Goal: Task Accomplishment & Management: Manage account settings

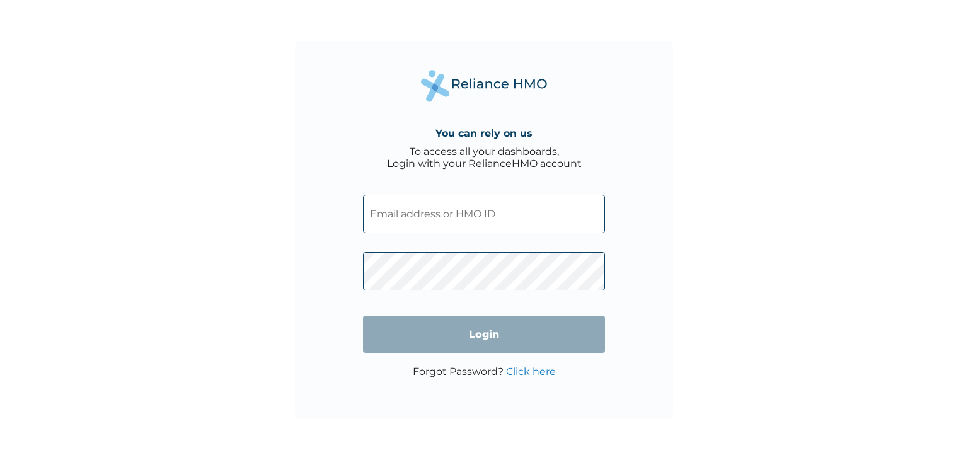
click at [469, 217] on input "text" at bounding box center [484, 214] width 242 height 38
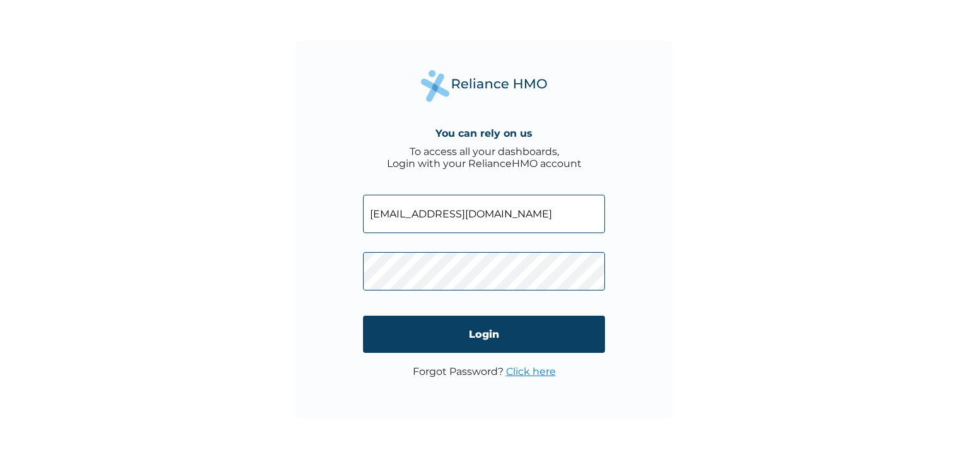
type input "fortuneumor@gmail.com"
click at [462, 329] on input "Login" at bounding box center [484, 334] width 242 height 37
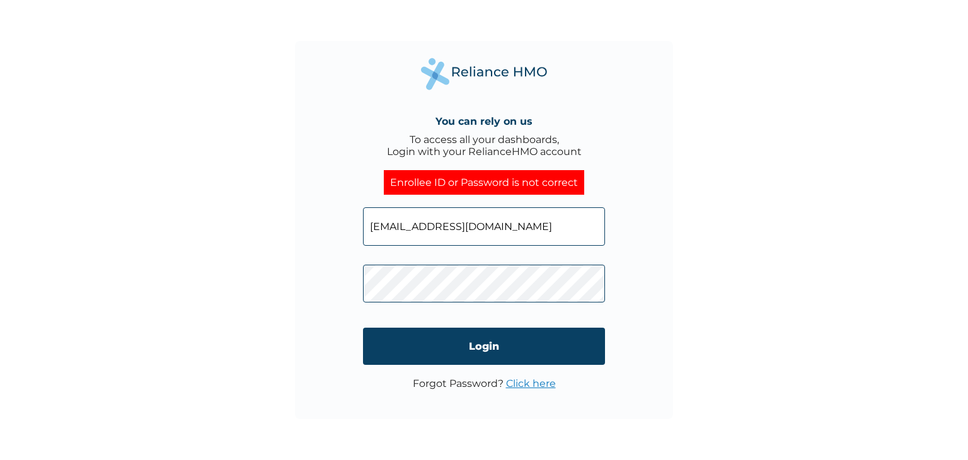
click at [532, 389] on link "Click here" at bounding box center [531, 383] width 50 height 12
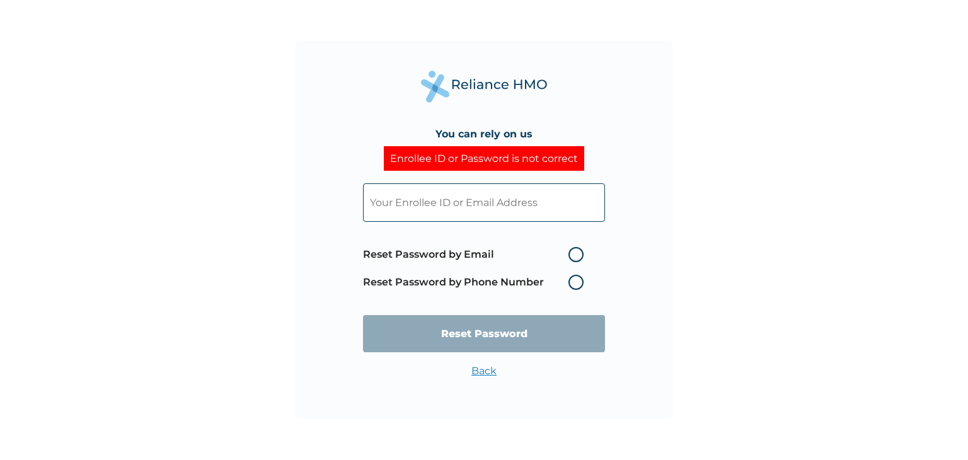
click at [544, 260] on label "Reset Password by Email" at bounding box center [476, 254] width 227 height 15
click at [551, 260] on input "Reset Password by Email" at bounding box center [561, 254] width 20 height 20
radio input "true"
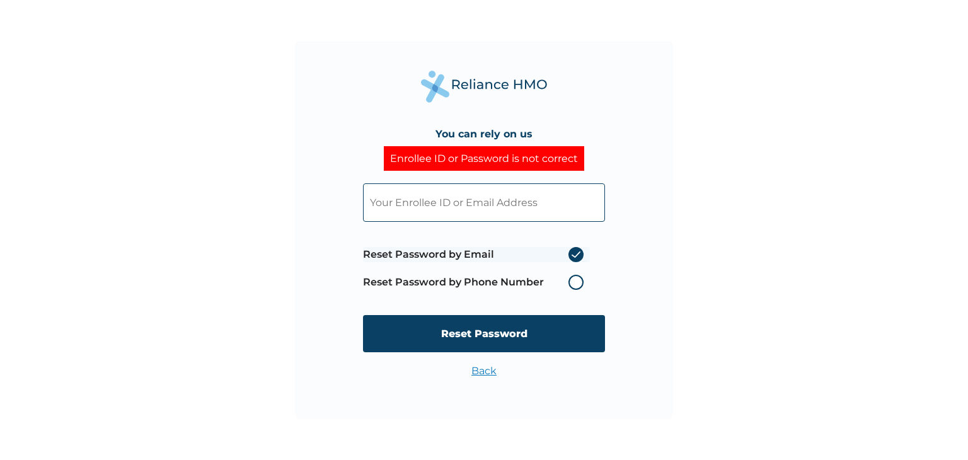
click at [400, 204] on input "text" at bounding box center [484, 202] width 242 height 38
paste input "HII/10199/A"
type input "HII/10199/A"
click at [436, 326] on input "Reset Password" at bounding box center [484, 333] width 242 height 37
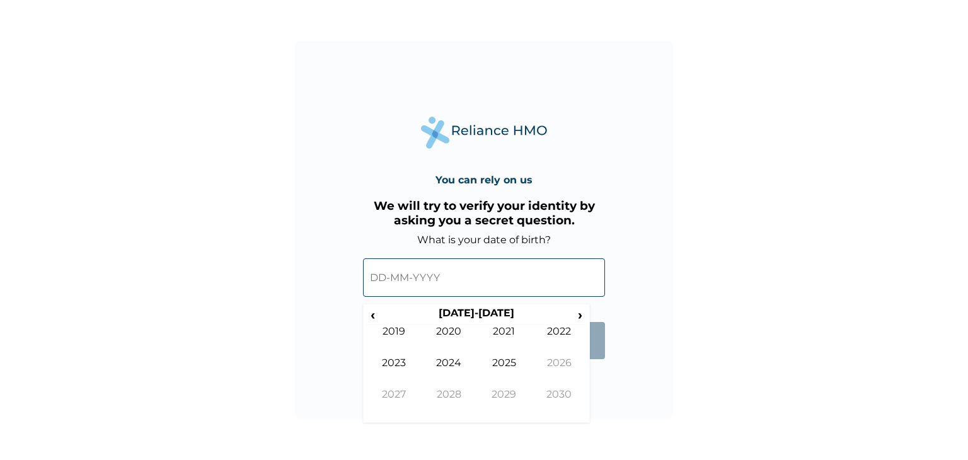
click at [440, 273] on input "text" at bounding box center [484, 277] width 242 height 38
click at [435, 280] on input "text" at bounding box center [484, 277] width 242 height 38
click at [370, 316] on span "‹" at bounding box center [372, 315] width 13 height 16
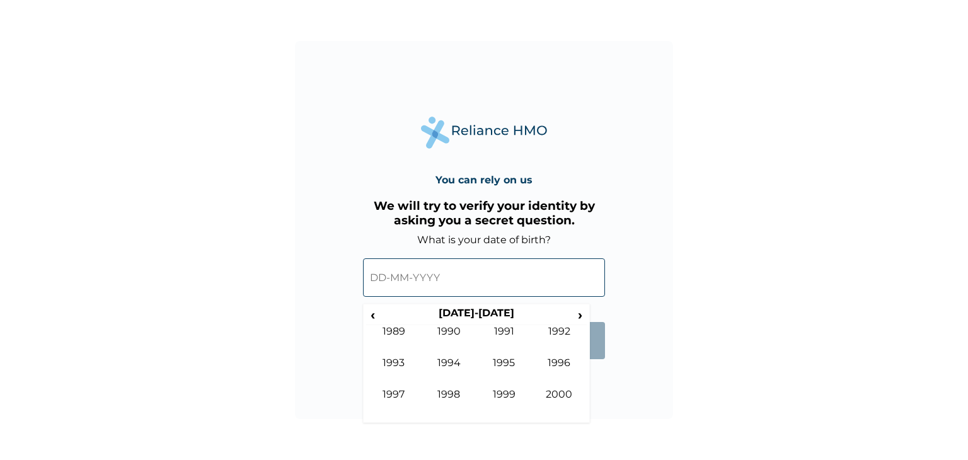
click at [579, 316] on span "›" at bounding box center [580, 315] width 14 height 16
click at [553, 337] on td "2002" at bounding box center [559, 341] width 55 height 32
click at [453, 366] on td "Jun" at bounding box center [449, 373] width 55 height 32
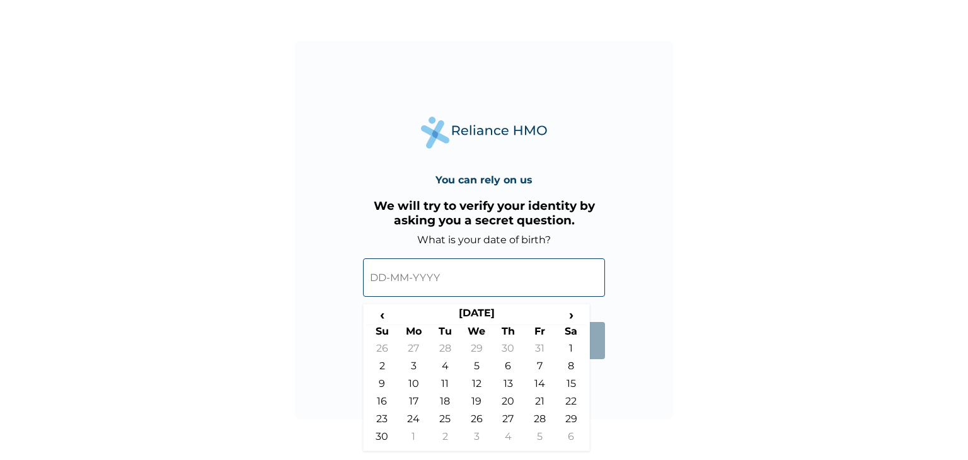
click at [384, 381] on td "9" at bounding box center [382, 386] width 32 height 18
type input "09-06-2002"
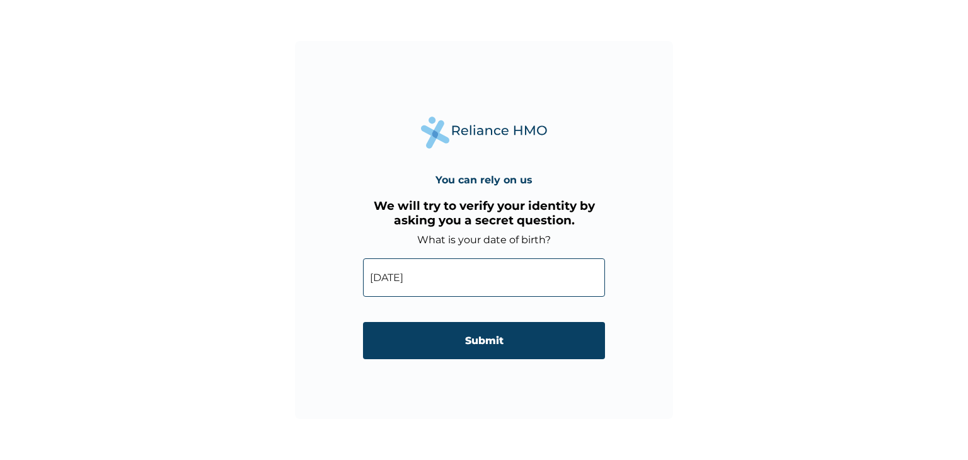
click at [437, 353] on input "Submit" at bounding box center [484, 340] width 242 height 37
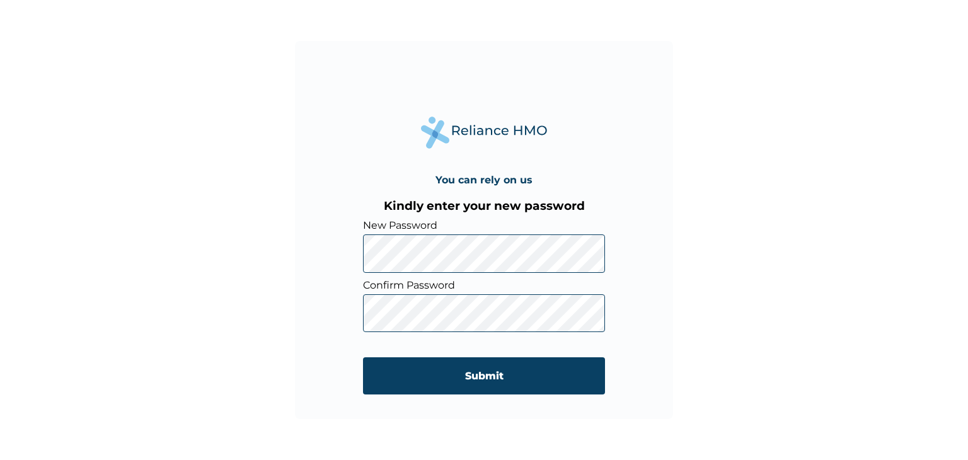
click at [428, 382] on input "Submit" at bounding box center [484, 375] width 242 height 37
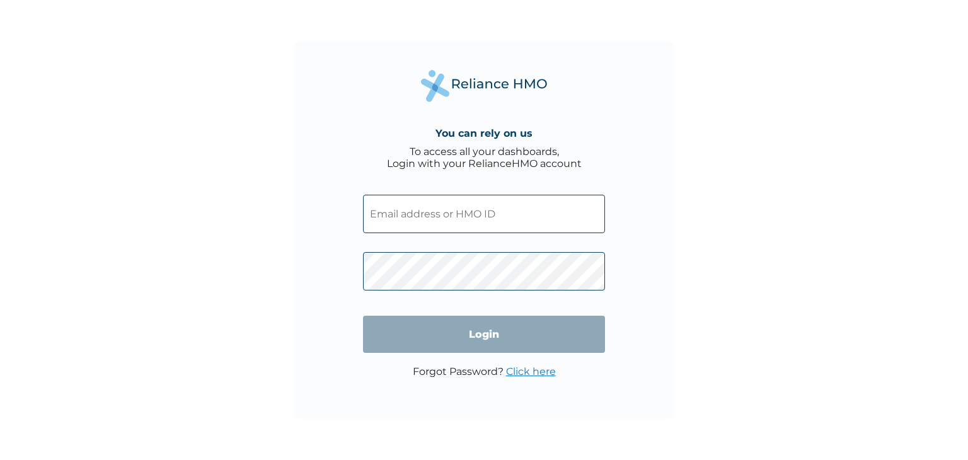
click at [396, 222] on input "text" at bounding box center [484, 214] width 242 height 38
type input "fortuneumor@gmail.com"
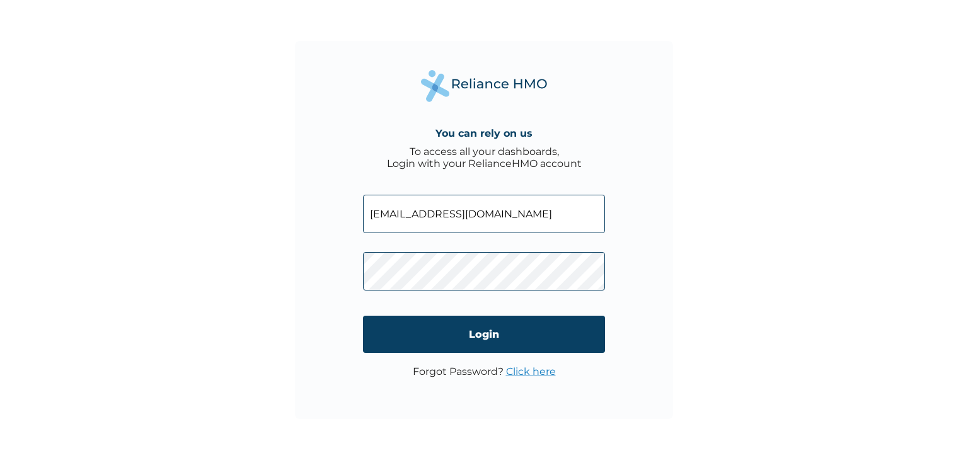
click at [447, 343] on input "Login" at bounding box center [484, 334] width 242 height 37
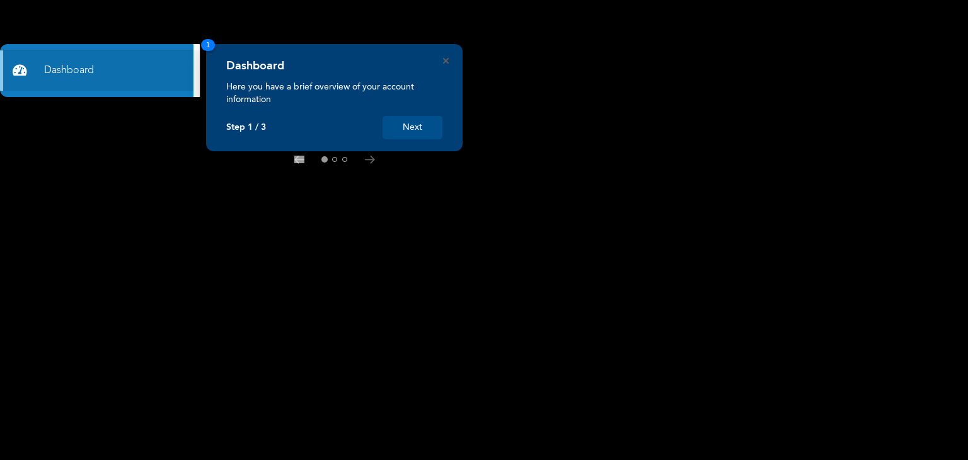
click at [418, 121] on button "Next" at bounding box center [412, 127] width 60 height 23
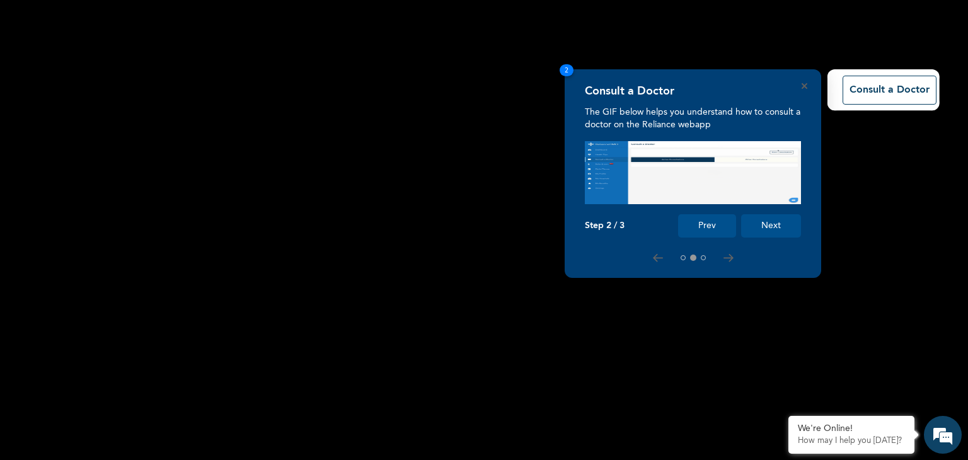
click at [778, 222] on button "Next" at bounding box center [771, 225] width 60 height 23
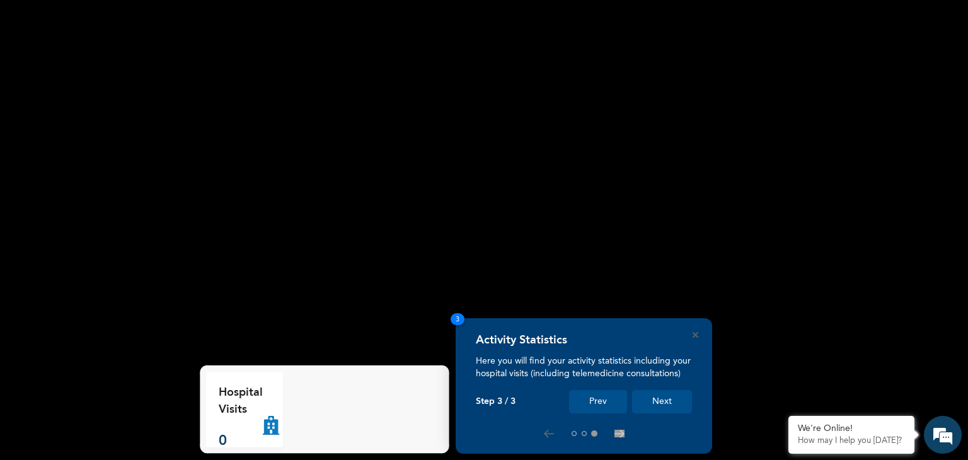
click at [670, 408] on button "Next" at bounding box center [662, 401] width 60 height 23
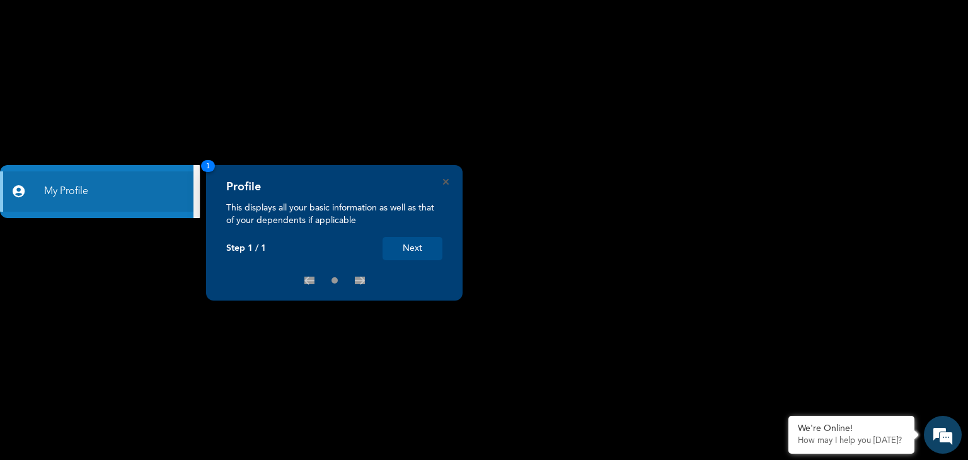
click at [416, 250] on button "Next" at bounding box center [412, 248] width 60 height 23
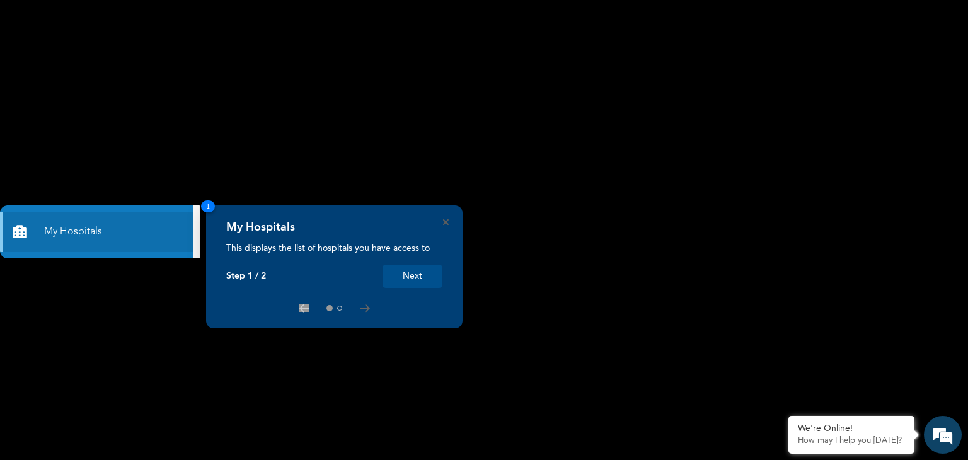
click at [418, 283] on button "Next" at bounding box center [412, 276] width 60 height 23
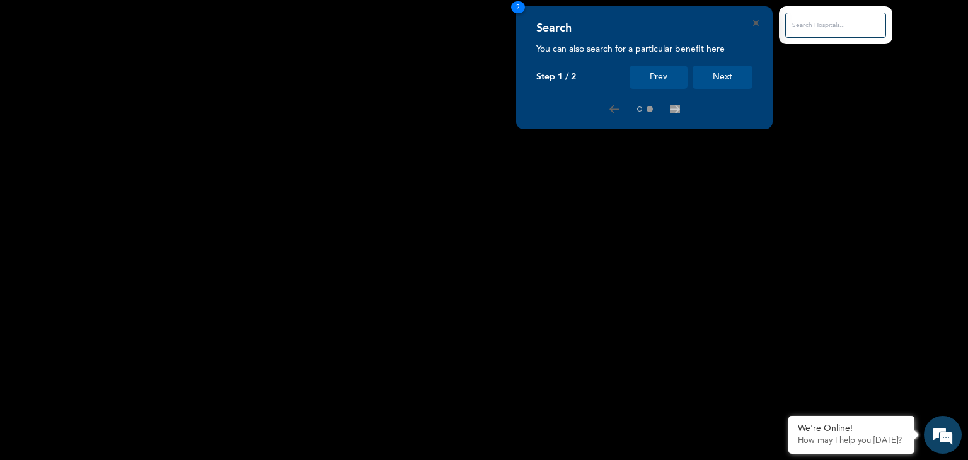
click at [731, 84] on button "Next" at bounding box center [722, 77] width 60 height 23
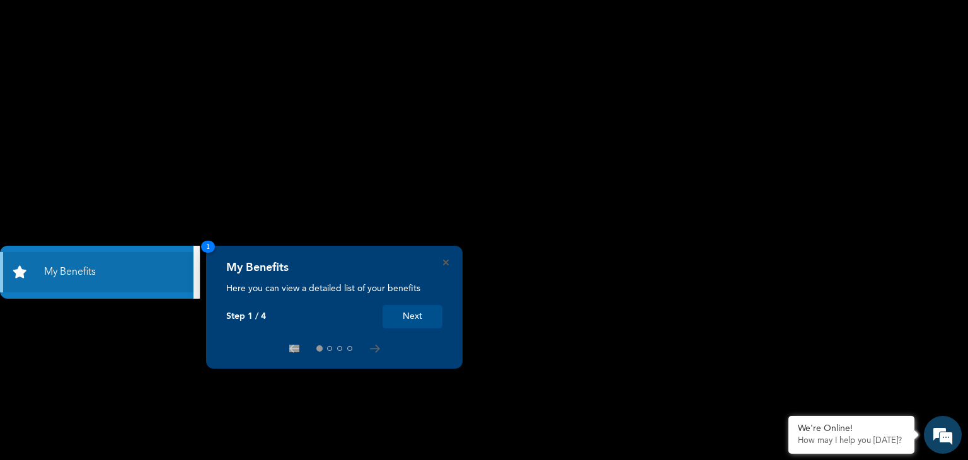
click at [421, 322] on button "Next" at bounding box center [412, 316] width 60 height 23
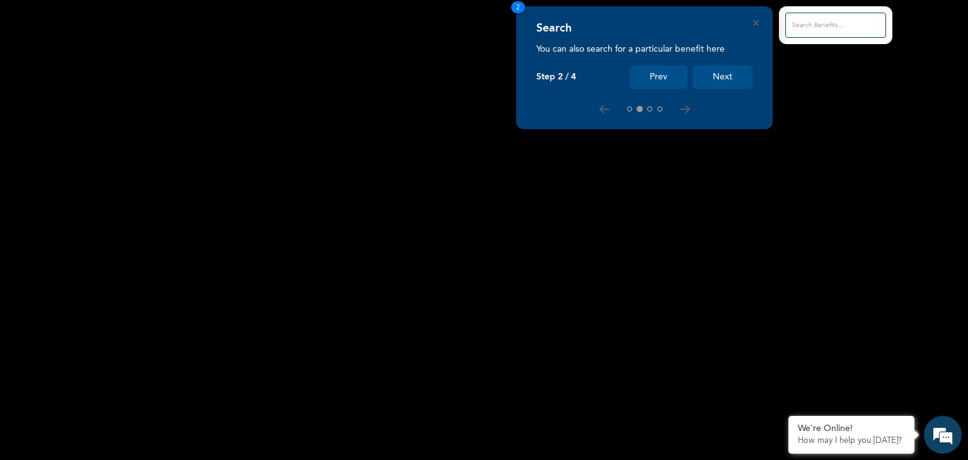
click at [723, 71] on button "Next" at bounding box center [722, 77] width 60 height 23
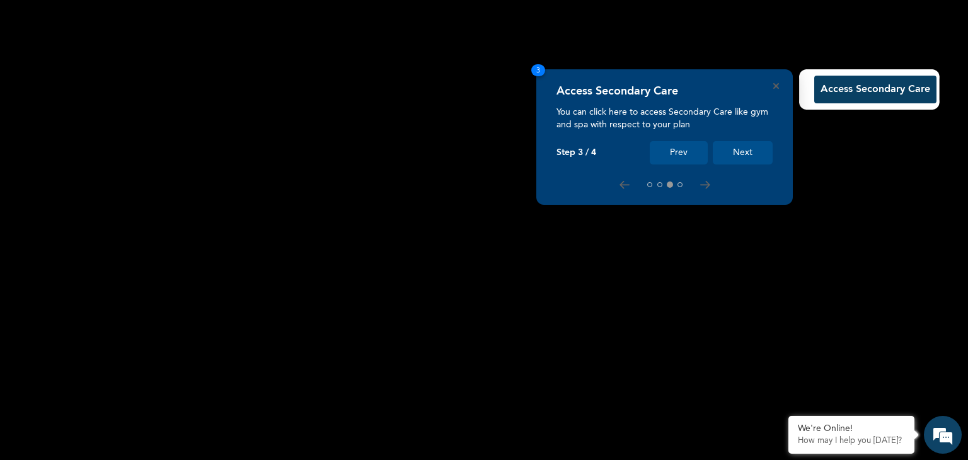
click at [729, 149] on button "Next" at bounding box center [743, 152] width 60 height 23
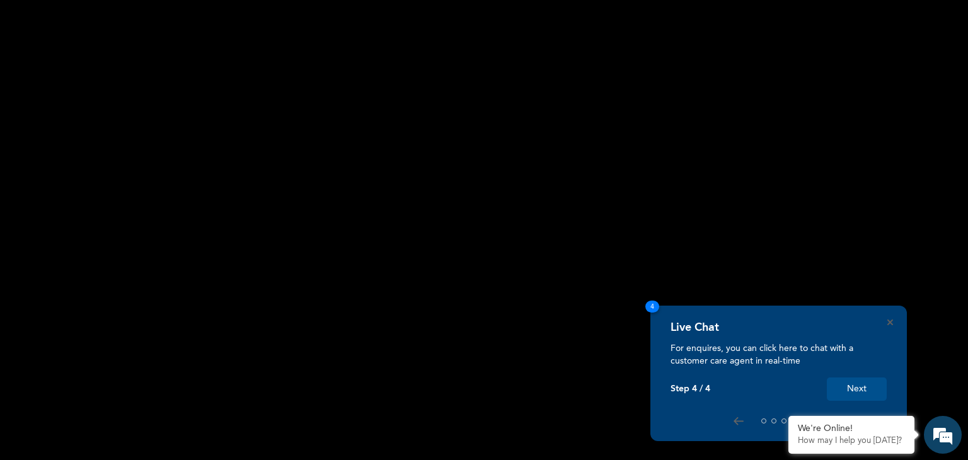
click at [846, 384] on button "Next" at bounding box center [857, 388] width 60 height 23
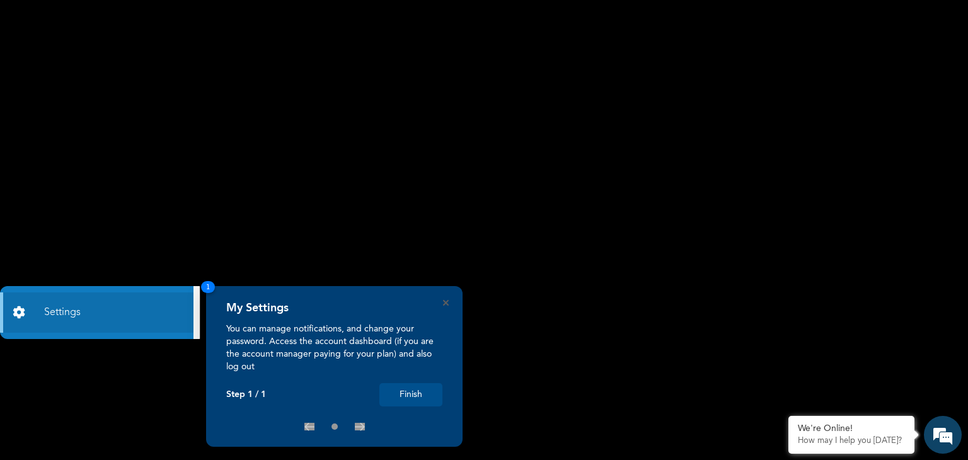
click at [420, 403] on button "Finish" at bounding box center [410, 394] width 63 height 23
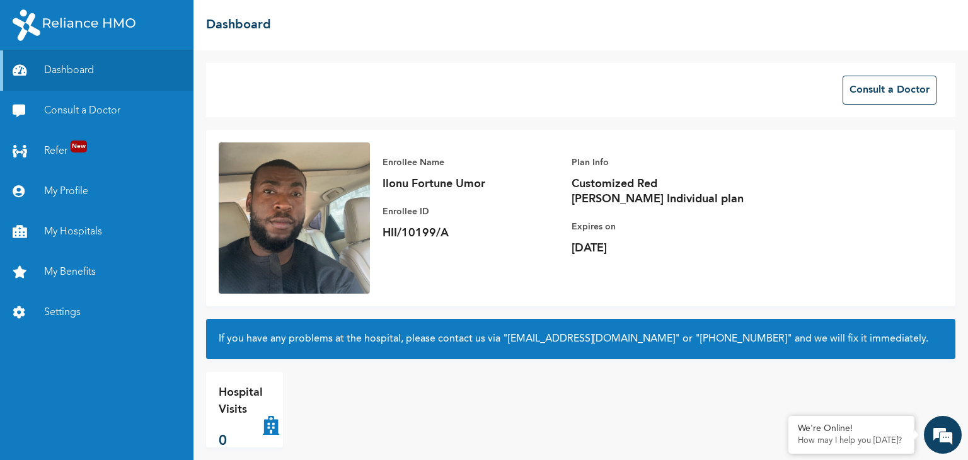
click at [91, 183] on link "My Profile" at bounding box center [96, 191] width 193 height 40
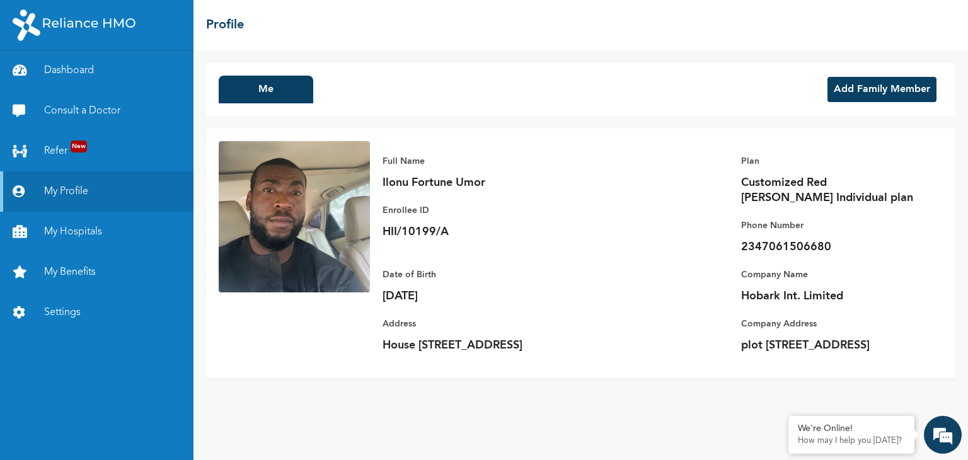
click at [869, 88] on button "Add Family Member" at bounding box center [881, 89] width 109 height 25
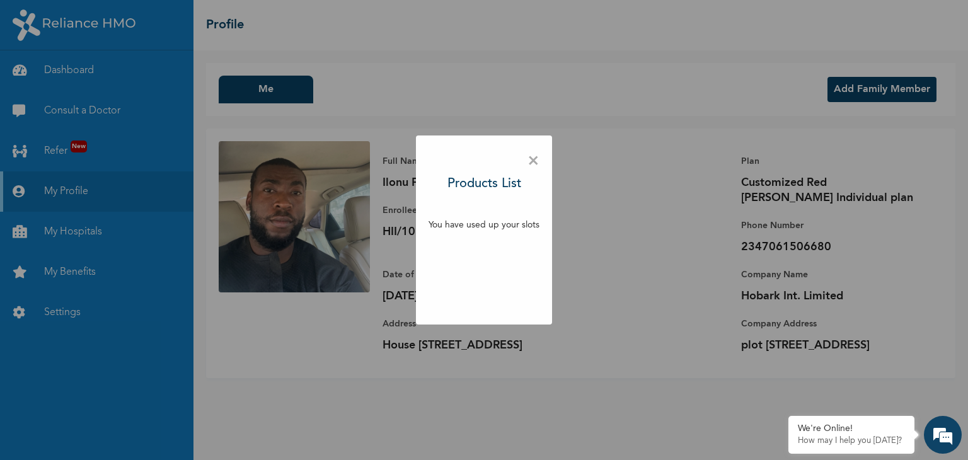
click at [532, 166] on span "×" at bounding box center [533, 161] width 12 height 26
